Goal: Use online tool/utility: Use online tool/utility

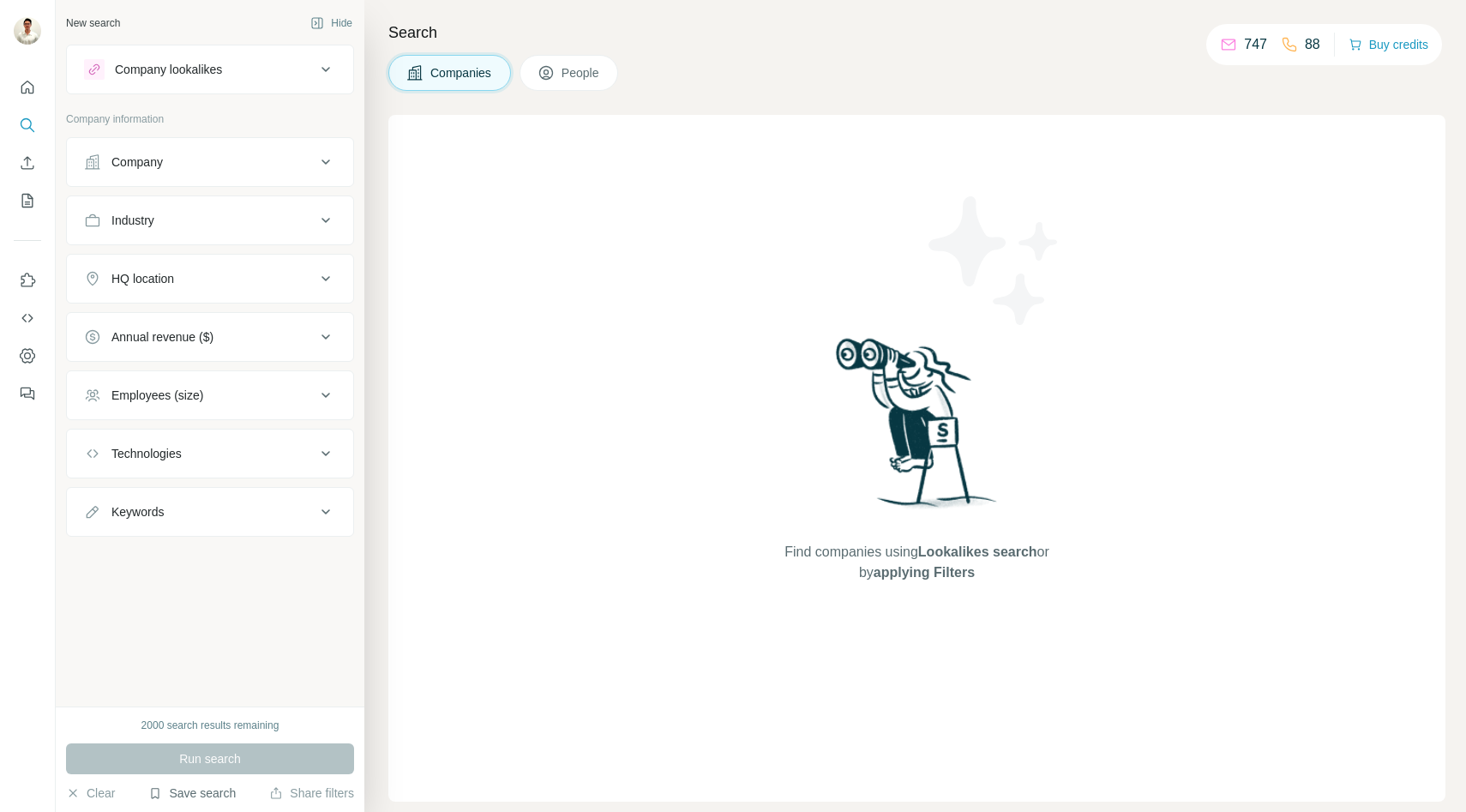
click at [197, 792] on button "Save search" at bounding box center [192, 793] width 87 height 18
click at [216, 753] on div "View my saved searches" at bounding box center [241, 762] width 181 height 34
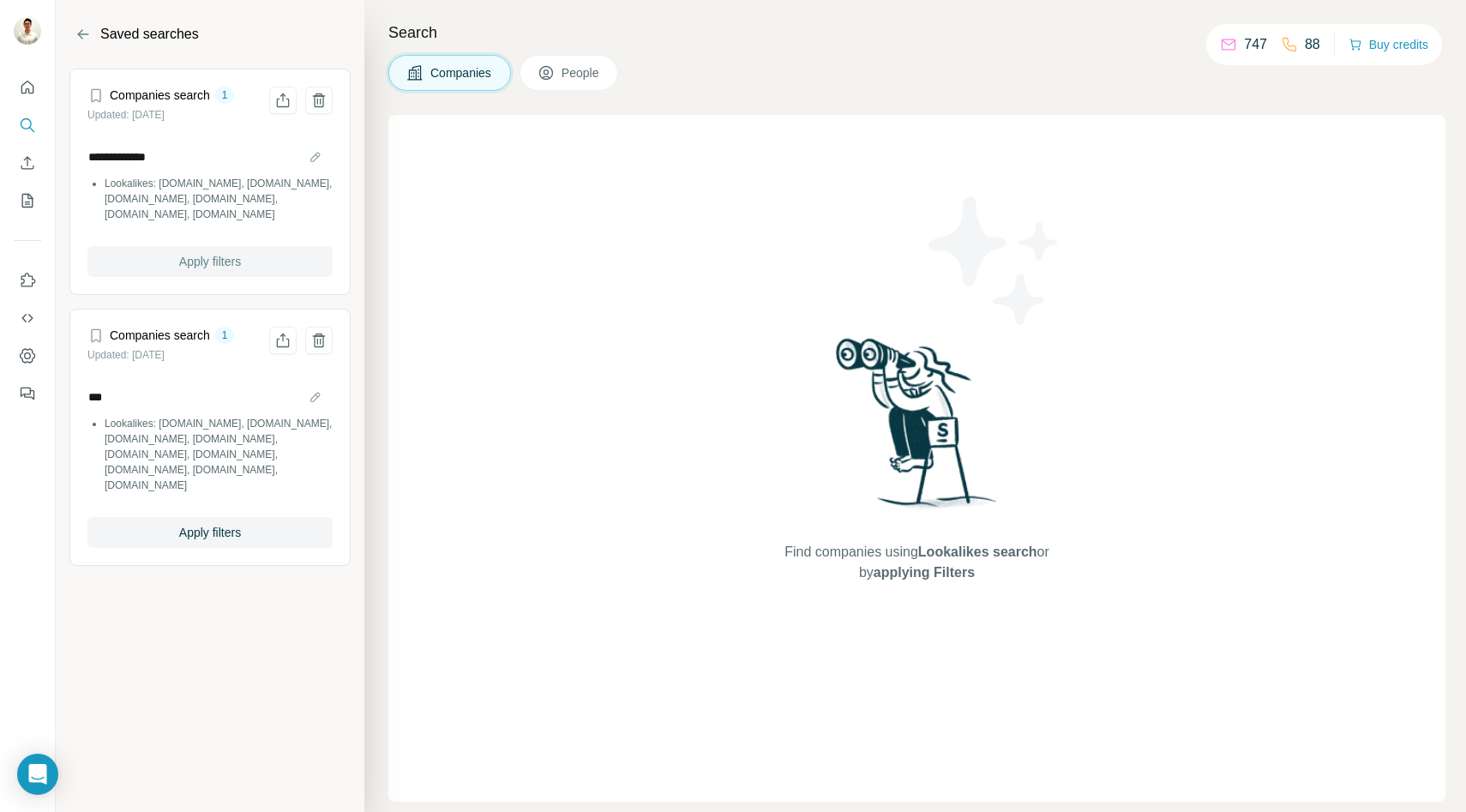
click at [196, 263] on span "Apply filters" at bounding box center [209, 262] width 62 height 18
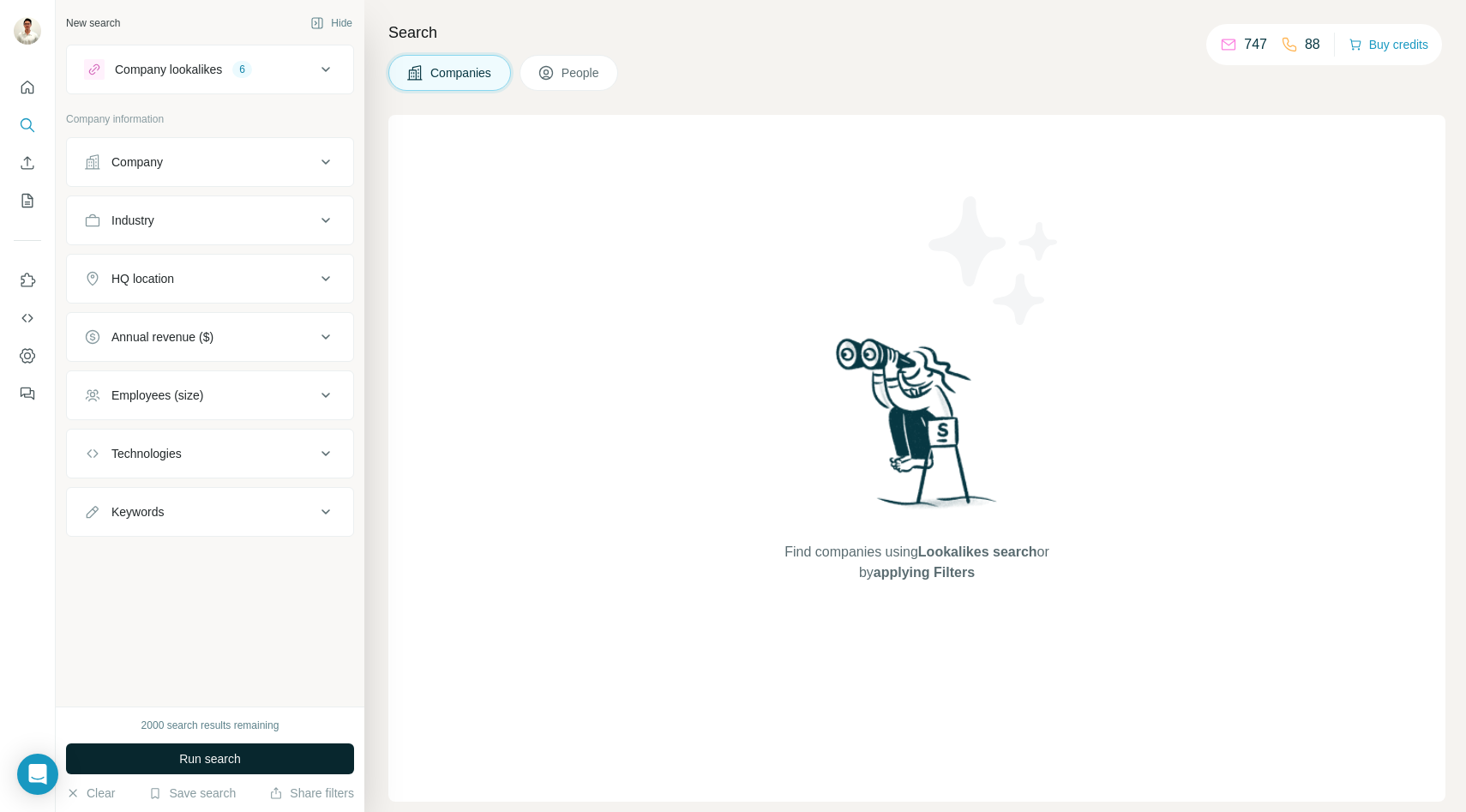
click at [228, 759] on span "Run search" at bounding box center [209, 759] width 62 height 18
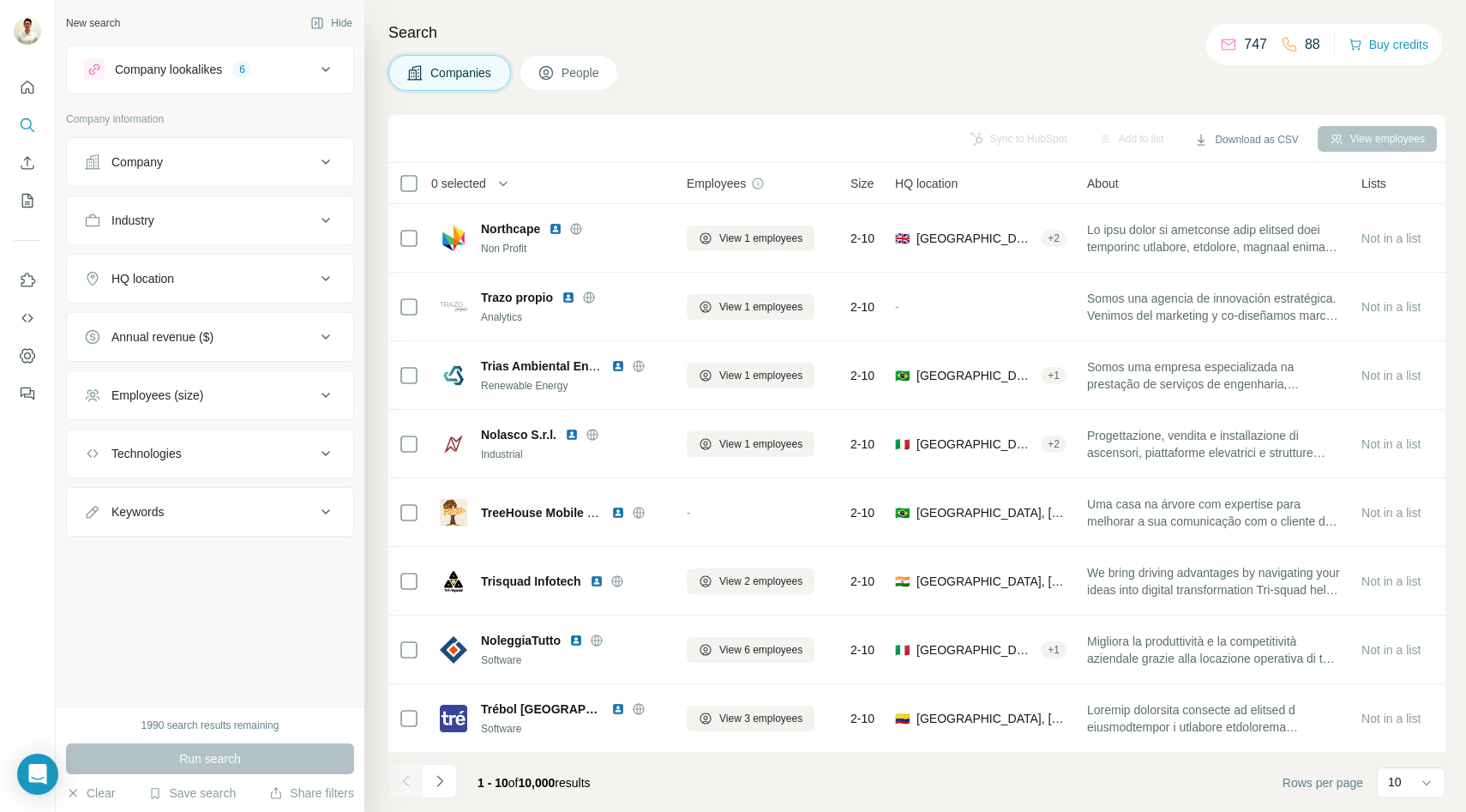
click at [314, 75] on div "Company lookalikes 6" at bounding box center [199, 69] width 232 height 21
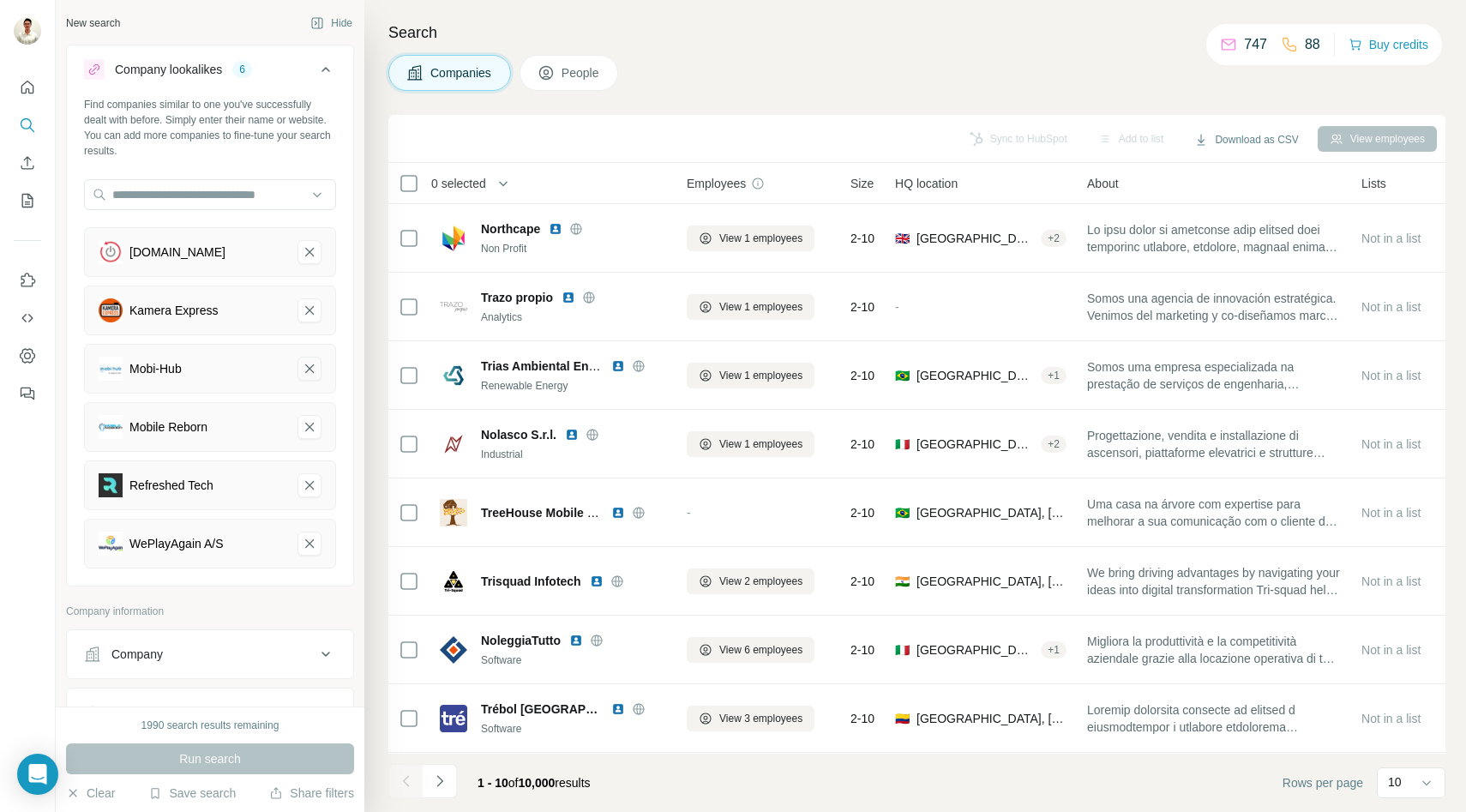
click at [311, 373] on icon "Mobi-Hub-remove-button" at bounding box center [310, 368] width 16 height 18
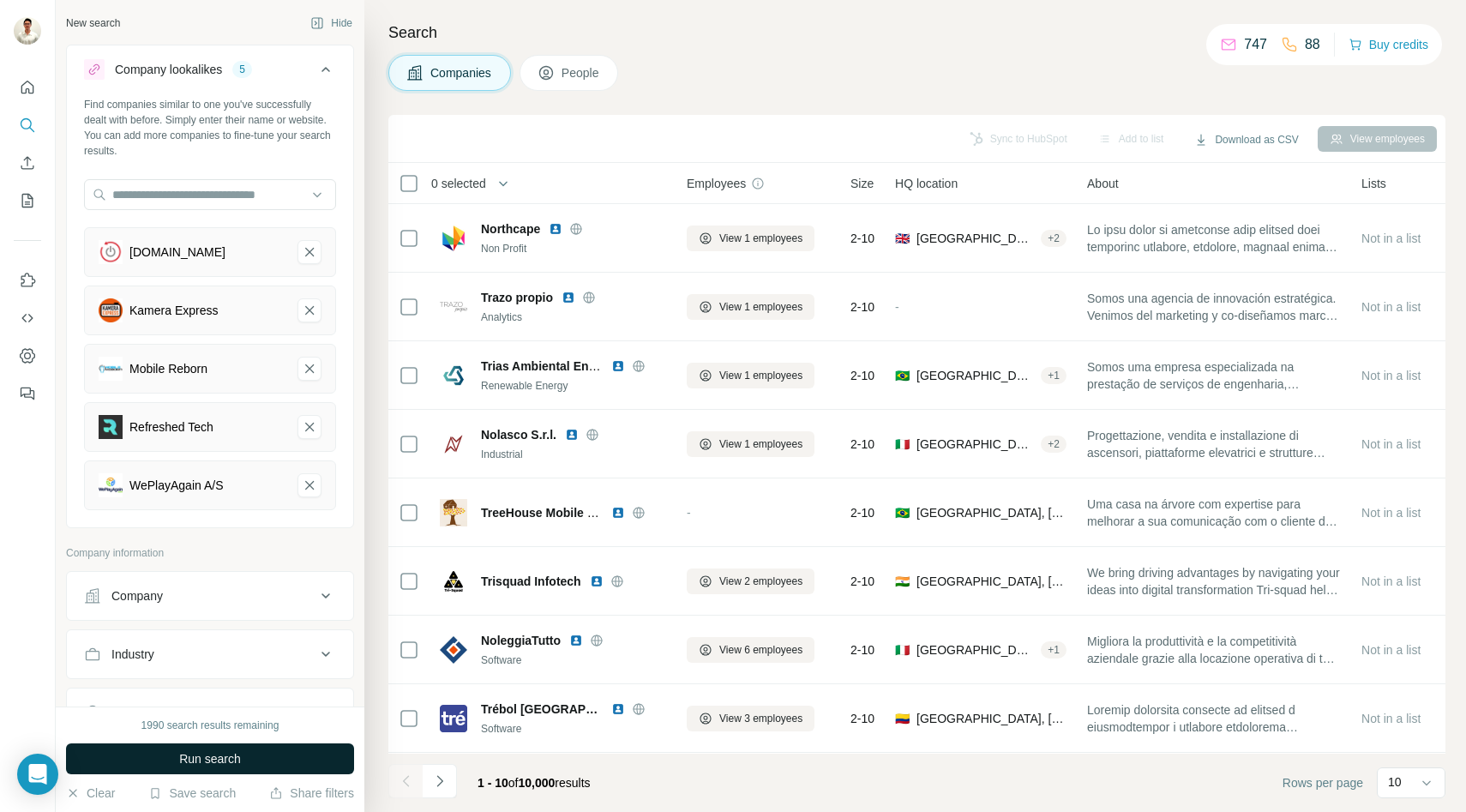
click at [193, 761] on span "Run search" at bounding box center [209, 759] width 62 height 18
